Goal: Check status

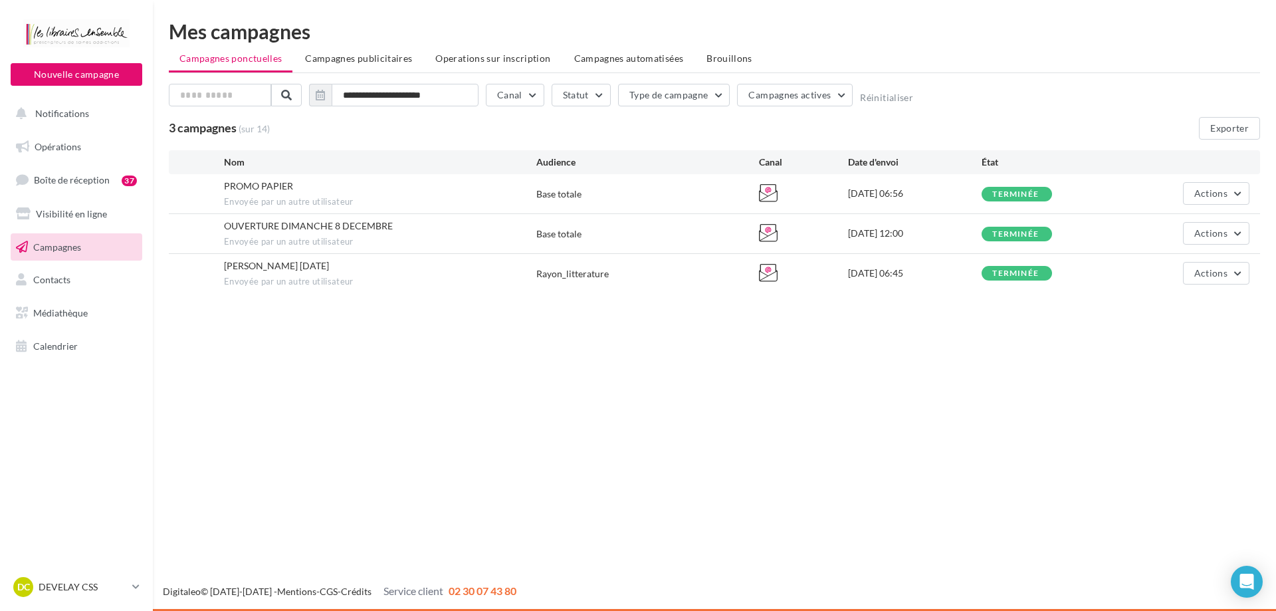
click at [310, 179] on div "PROMO PAPIER Envoyée par un autre utilisateur" at bounding box center [380, 193] width 312 height 29
click at [1214, 182] on button "Actions" at bounding box center [1216, 193] width 66 height 23
click at [1148, 225] on button "Voir les résultats" at bounding box center [1183, 224] width 133 height 35
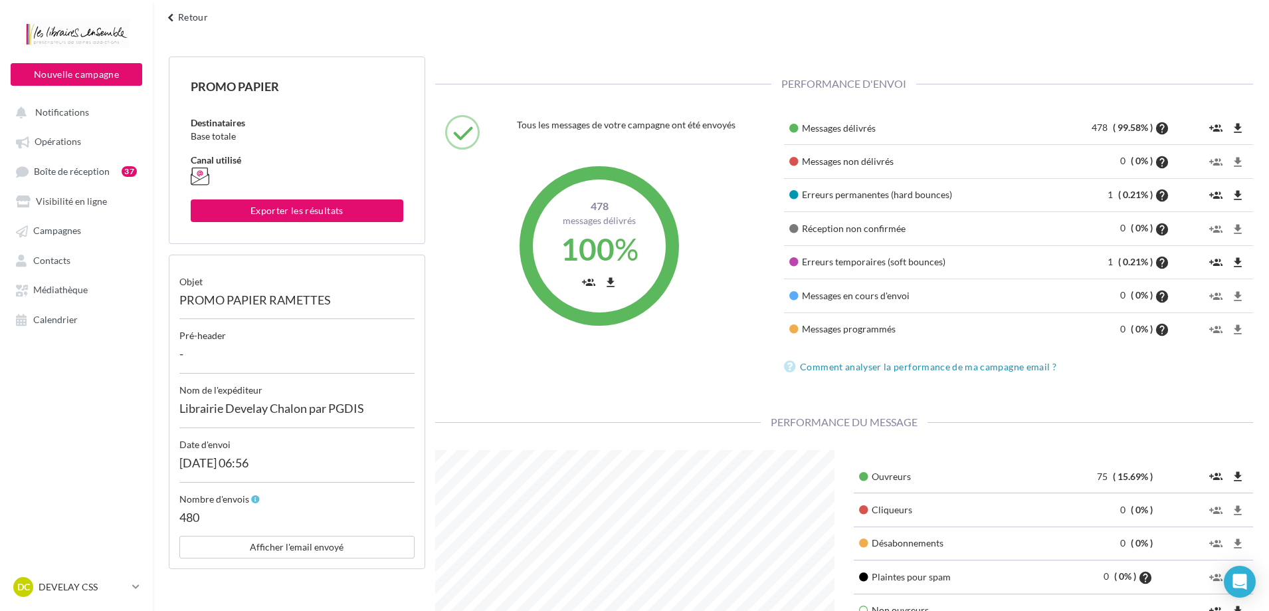
scroll to position [66, 0]
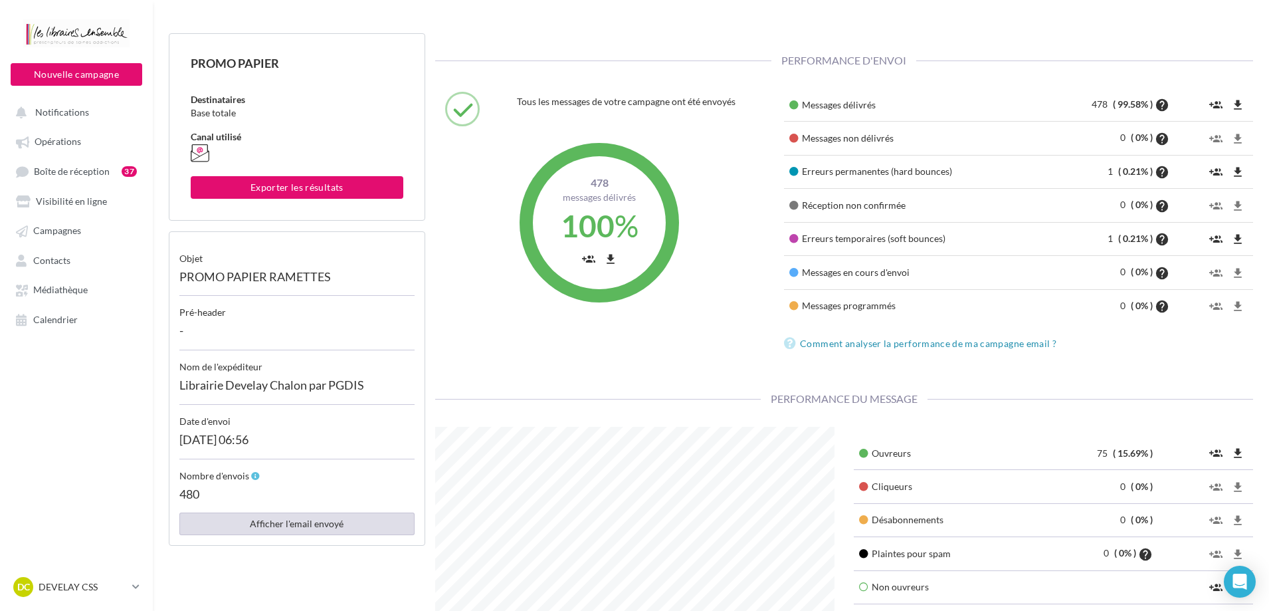
click at [269, 522] on button "Afficher l'email envoyé" at bounding box center [296, 523] width 235 height 23
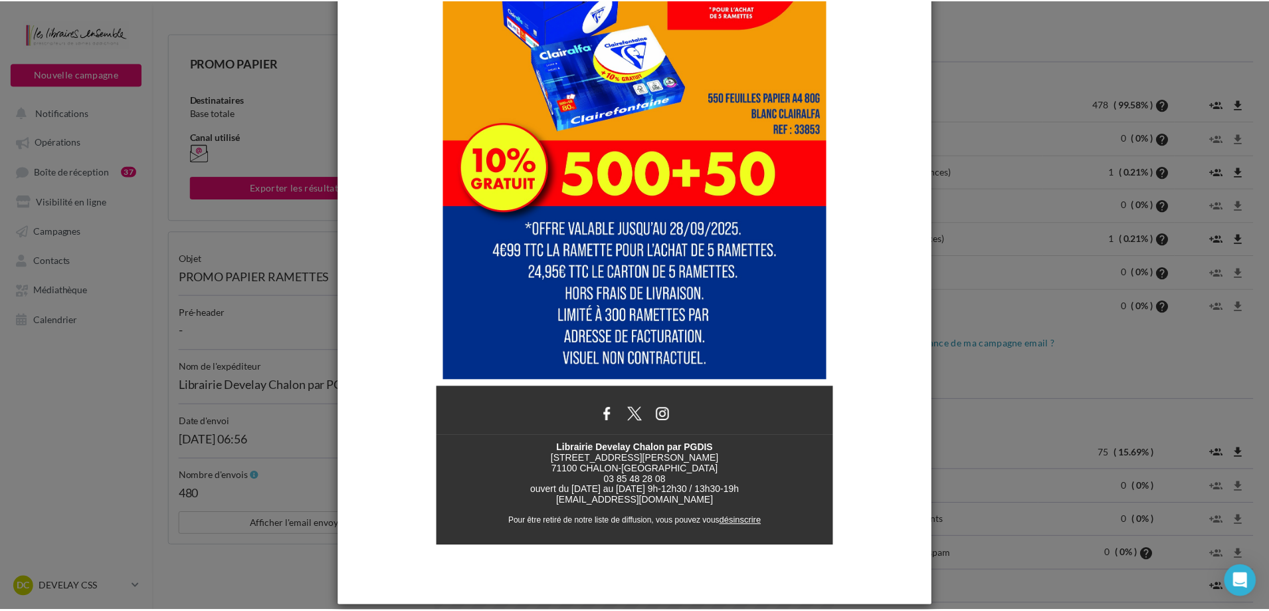
scroll to position [532, 0]
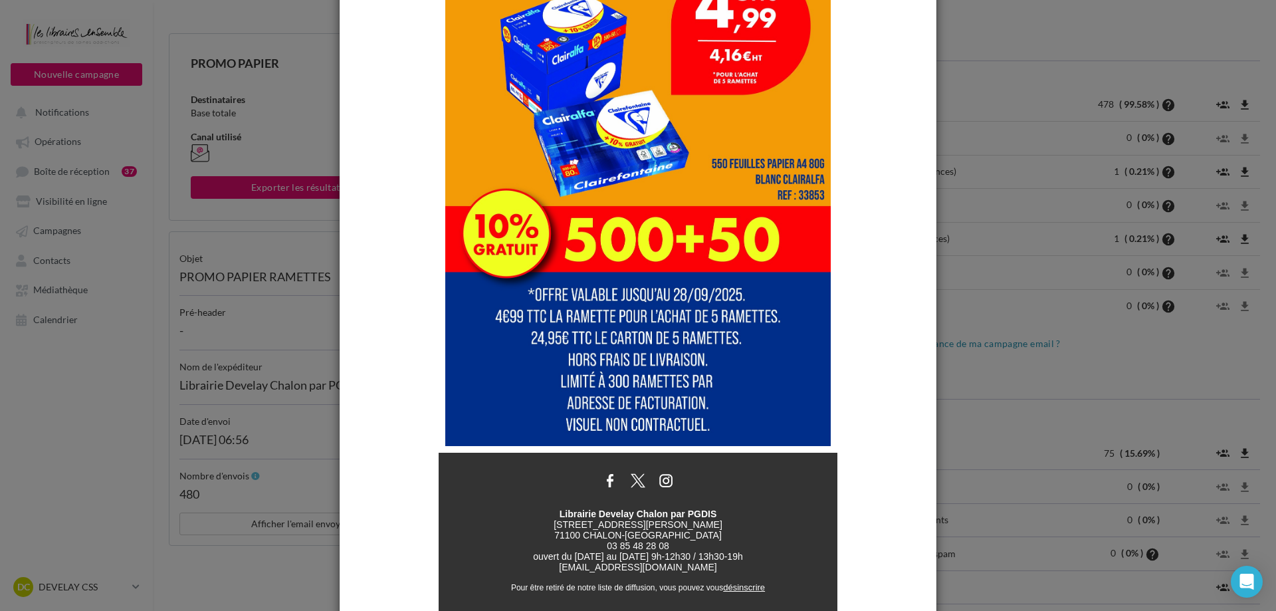
click at [978, 61] on div at bounding box center [638, 305] width 1276 height 611
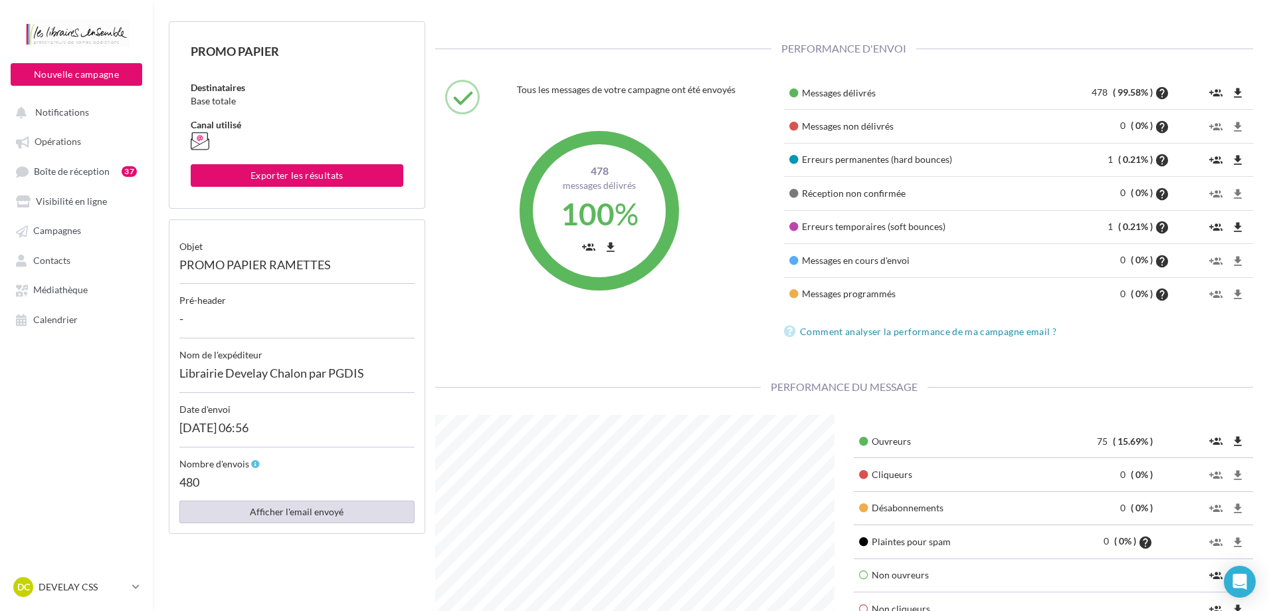
scroll to position [0, 0]
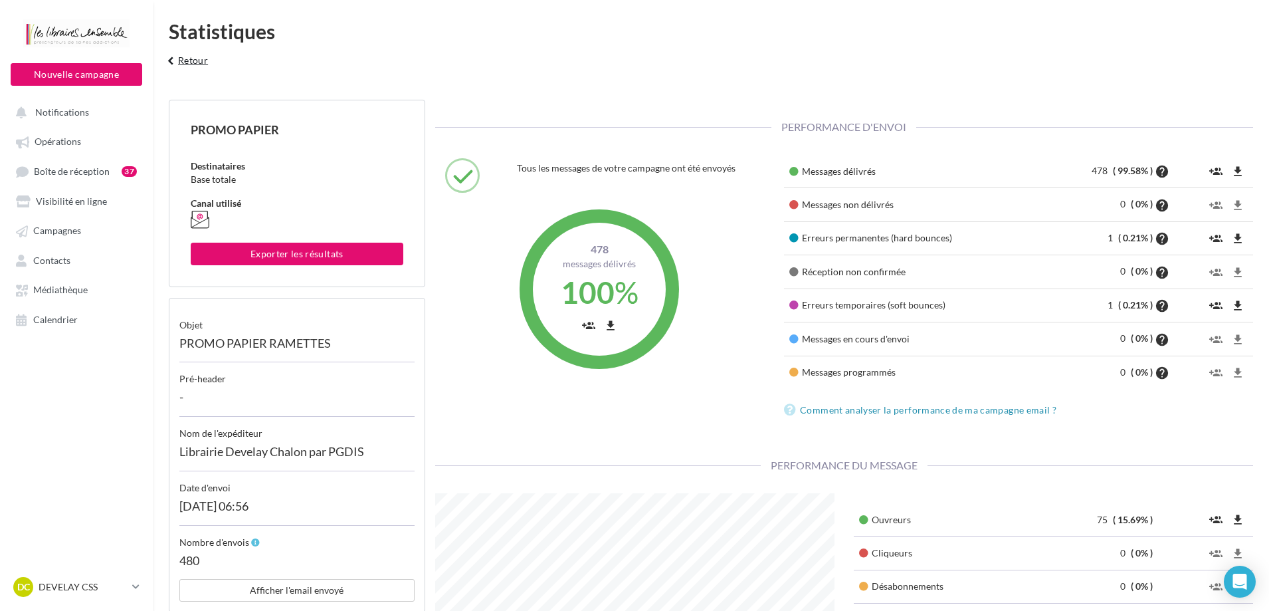
click at [196, 61] on button "keyboard_arrow_left Retour" at bounding box center [185, 65] width 55 height 27
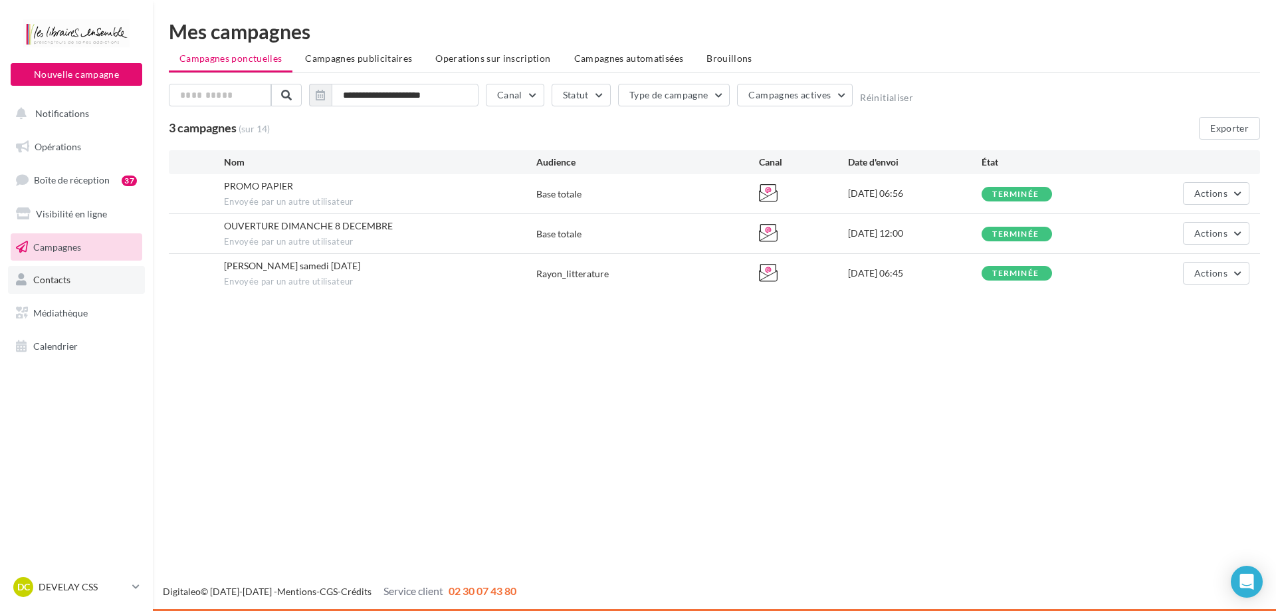
click at [68, 292] on link "Contacts" at bounding box center [76, 280] width 137 height 28
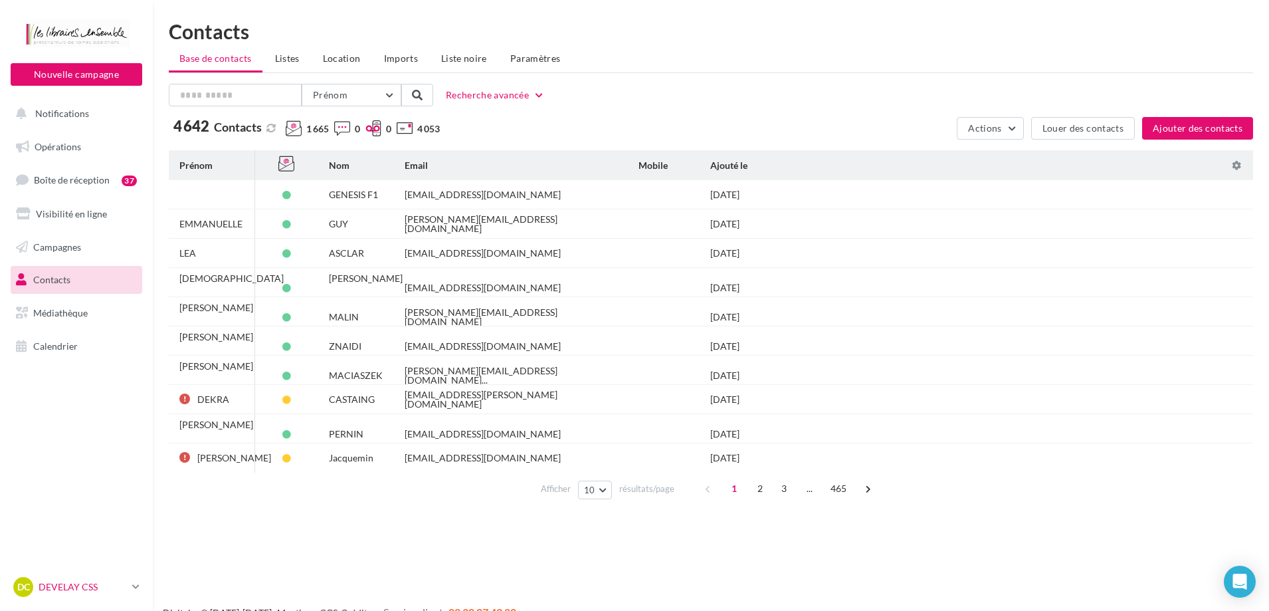
click at [29, 577] on div "DC" at bounding box center [23, 587] width 20 height 20
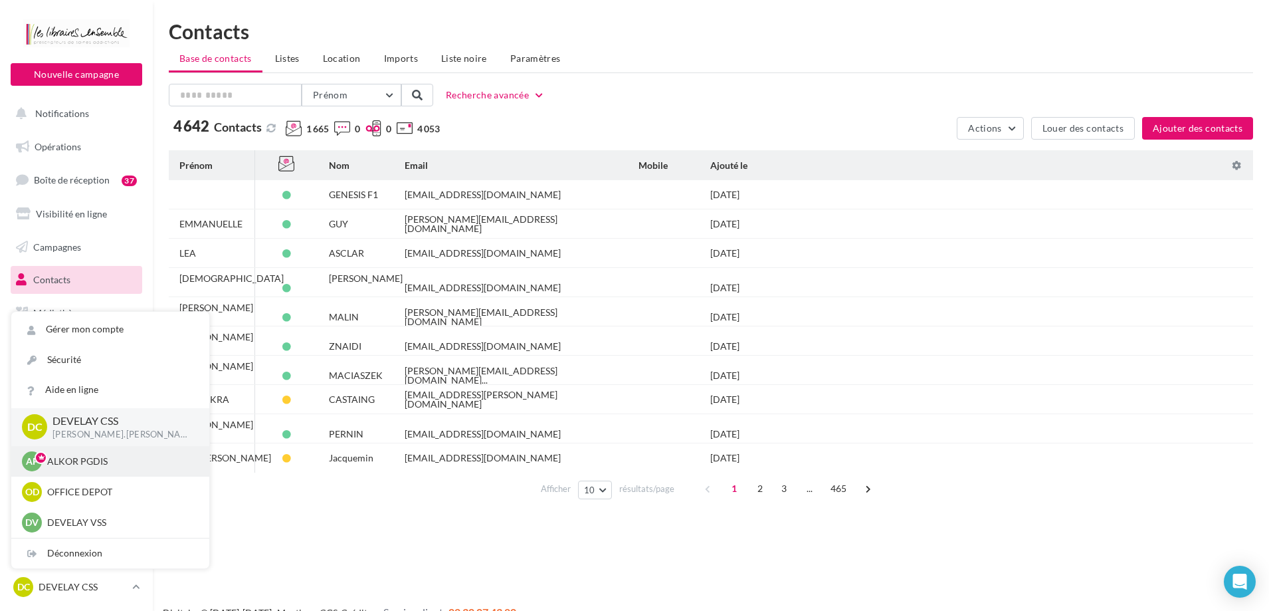
click at [98, 464] on p "ALKOR PGDIS" at bounding box center [120, 461] width 146 height 13
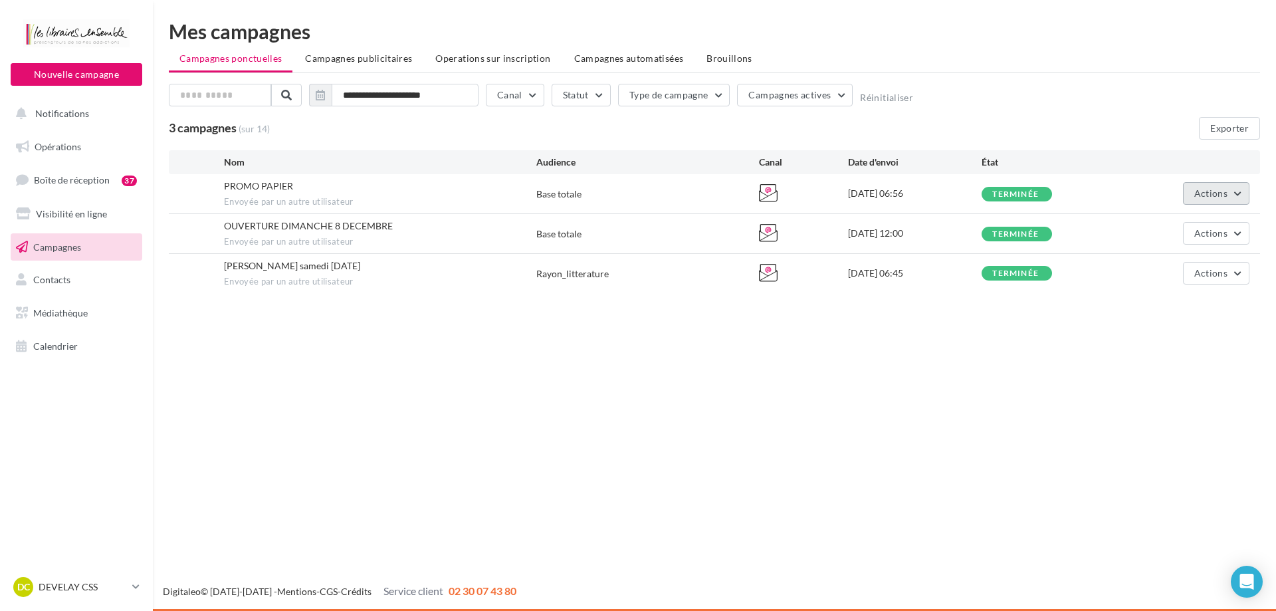
click at [1200, 189] on span "Actions" at bounding box center [1210, 192] width 33 height 11
click at [1149, 223] on button "Voir les résultats" at bounding box center [1183, 224] width 133 height 35
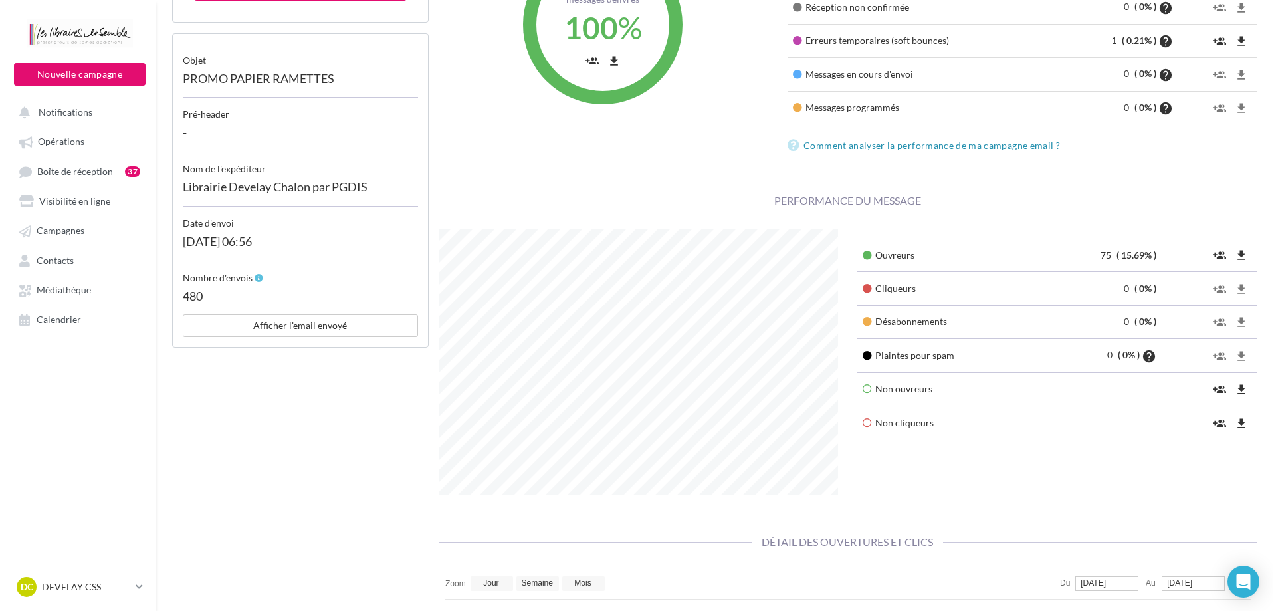
scroll to position [266, 0]
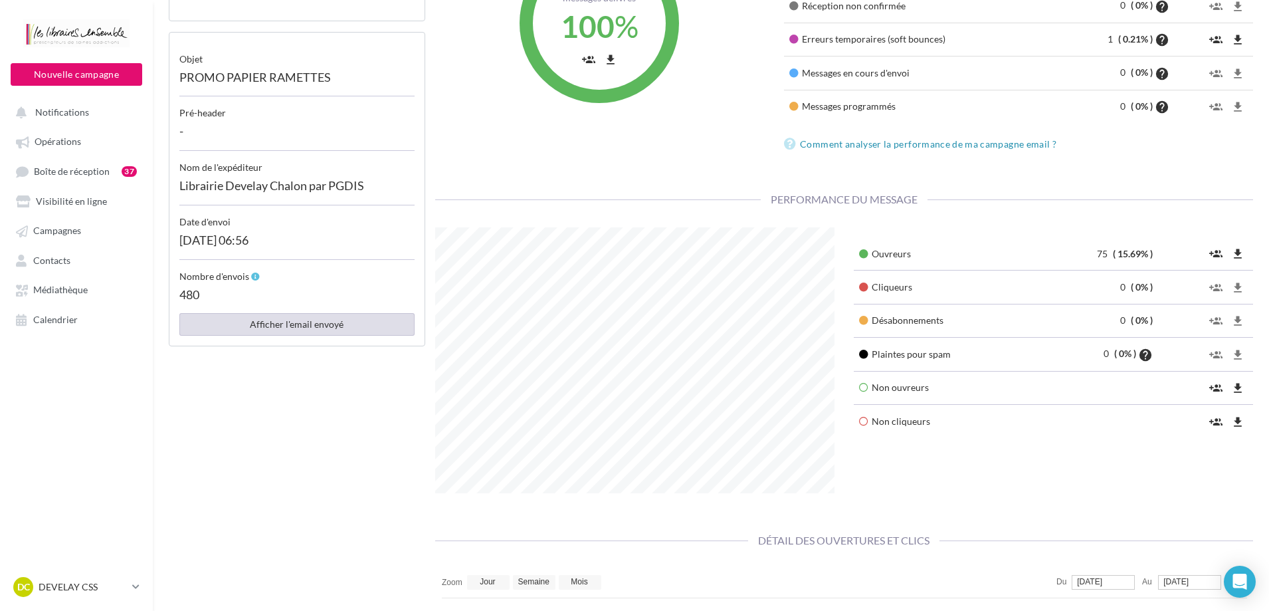
click at [294, 327] on button "Afficher l'email envoyé" at bounding box center [296, 324] width 235 height 23
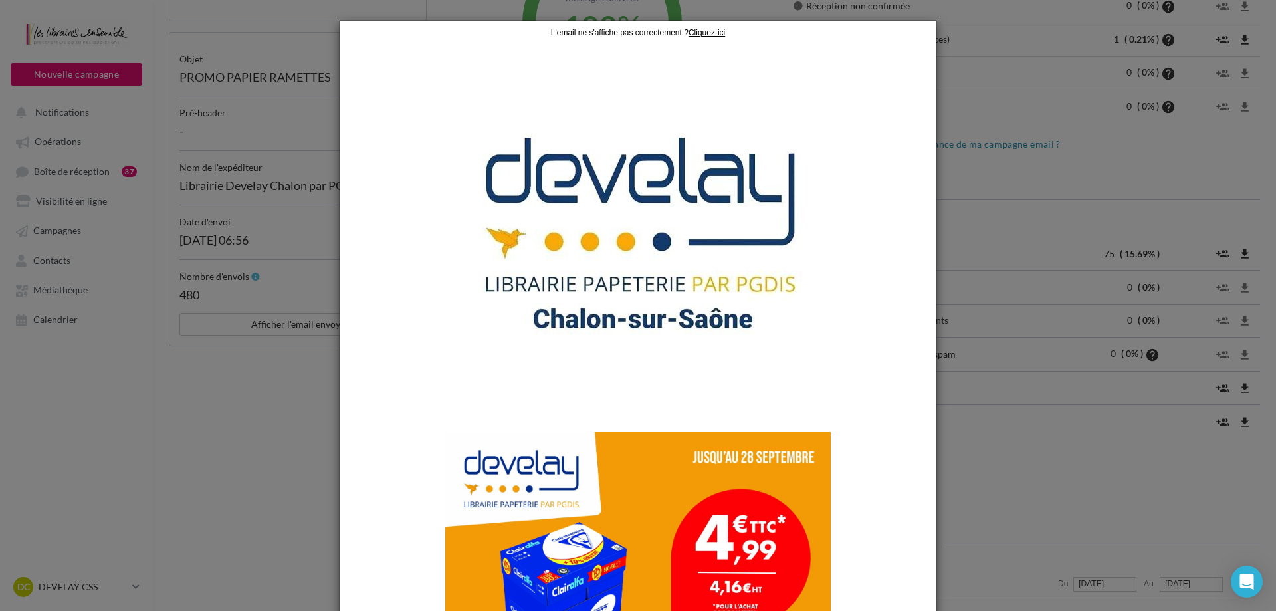
scroll to position [465, 0]
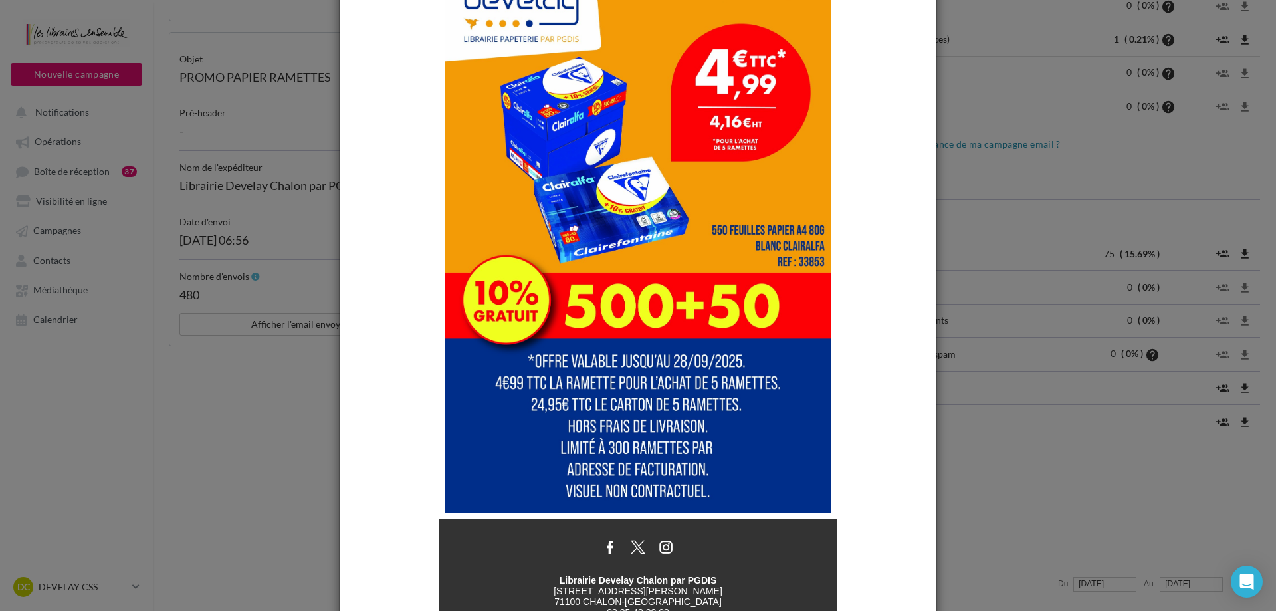
click at [656, 265] on img at bounding box center [637, 240] width 385 height 546
click at [762, 404] on img at bounding box center [637, 240] width 385 height 546
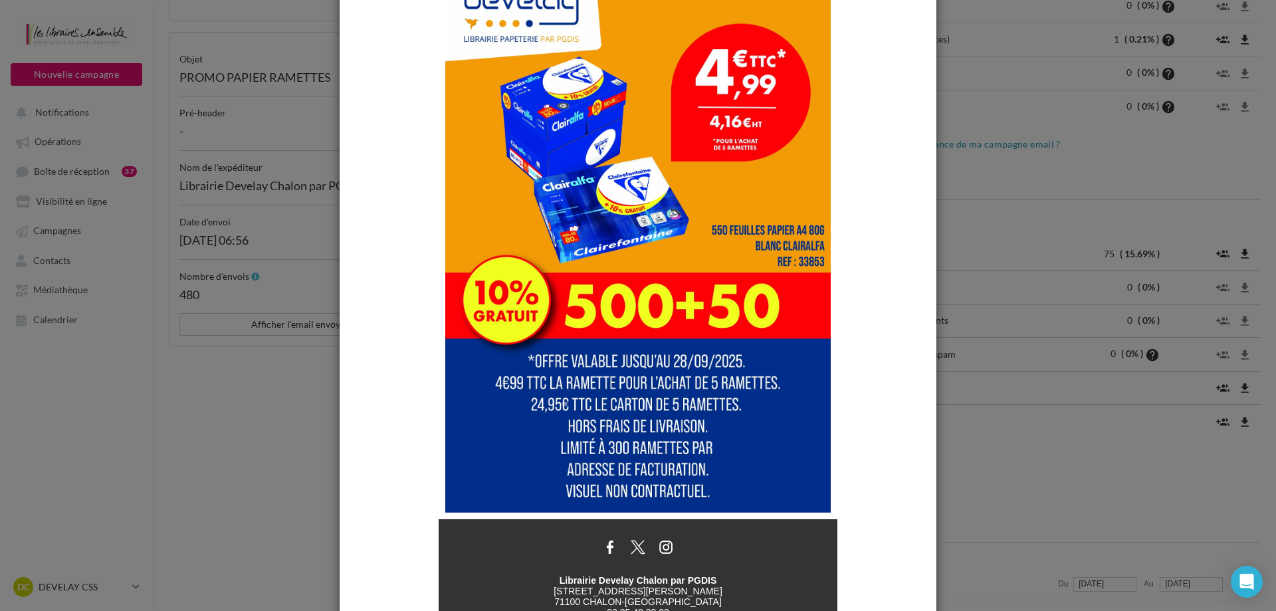
click at [762, 404] on img at bounding box center [637, 240] width 385 height 546
click at [764, 405] on img at bounding box center [637, 240] width 385 height 546
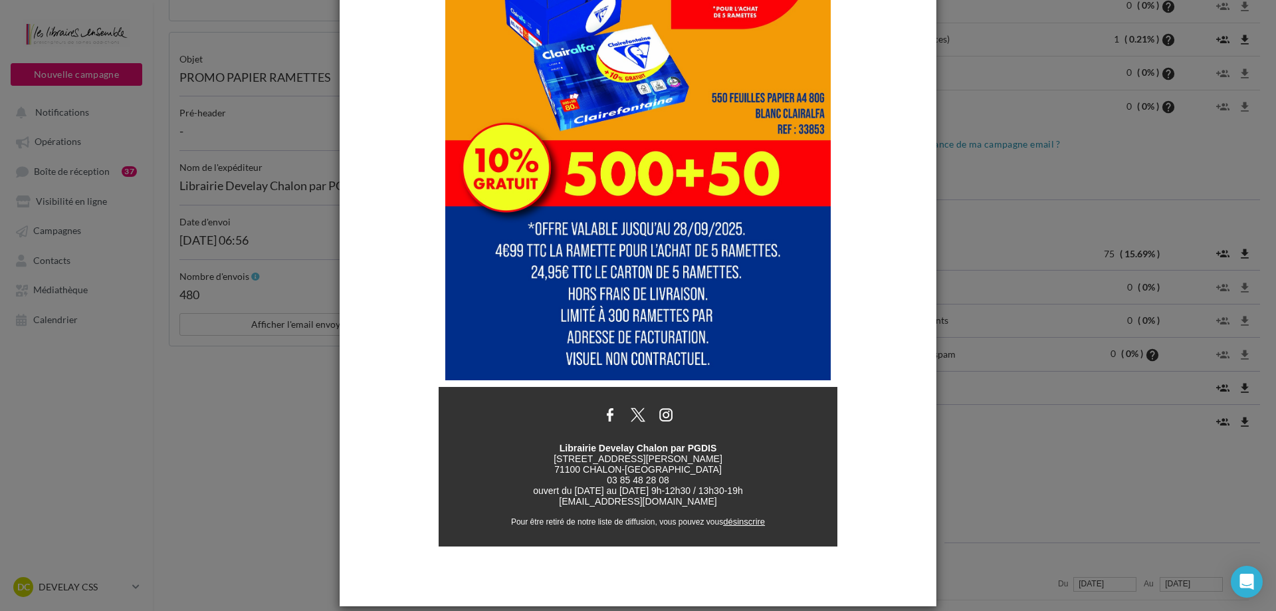
scroll to position [613, 0]
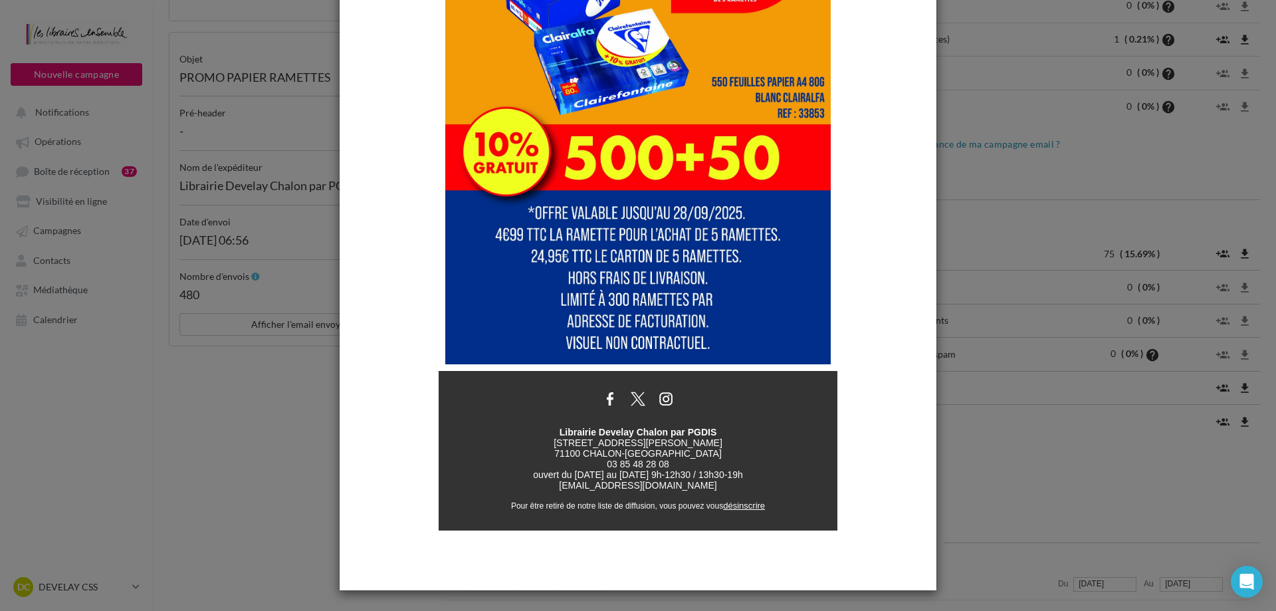
drag, startPoint x: 565, startPoint y: 372, endPoint x: 742, endPoint y: 430, distance: 186.0
click at [669, 404] on img at bounding box center [665, 398] width 21 height 21
